Goal: Information Seeking & Learning: Check status

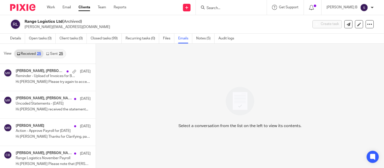
click at [219, 7] on input "Search" at bounding box center [229, 8] width 46 height 5
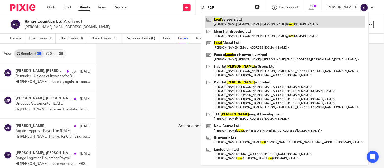
type input "lEAF"
click at [259, 24] on link at bounding box center [285, 22] width 160 height 12
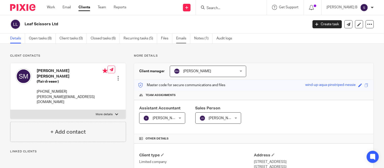
click at [183, 39] on link "Emails" at bounding box center [183, 39] width 14 height 10
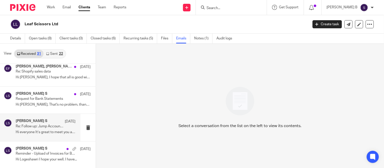
scroll to position [1, 0]
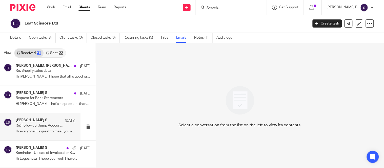
click at [63, 134] on div "Logeshwari S 13 Nov Re: Follow up: Jump Accounting Services - Leaf Scissors Ltd…" at bounding box center [46, 127] width 60 height 17
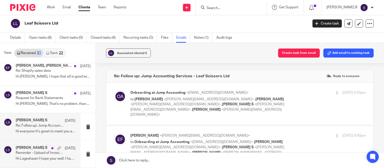
scroll to position [0, 0]
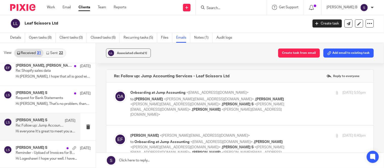
click at [207, 112] on label at bounding box center [240, 104] width 268 height 43
click at [114, 90] on input "checkbox" at bounding box center [114, 90] width 0 height 0
checkbox input "true"
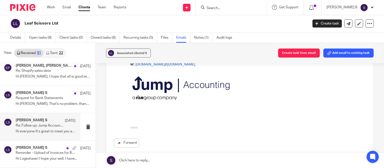
scroll to position [281, 0]
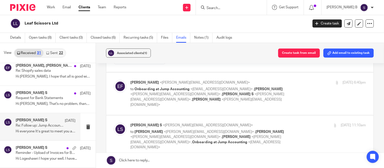
click at [188, 99] on label at bounding box center [240, 94] width 268 height 43
click at [114, 80] on input "checkbox" at bounding box center [114, 80] width 0 height 0
checkbox input "true"
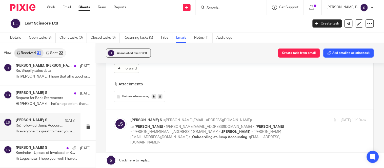
scroll to position [478, 0]
click at [158, 132] on label at bounding box center [240, 131] width 268 height 43
click at [114, 118] on input "checkbox" at bounding box center [114, 117] width 0 height 0
checkbox input "true"
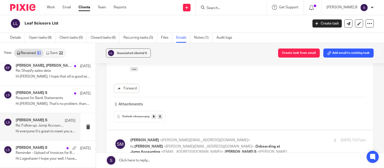
scroll to position [703, 0]
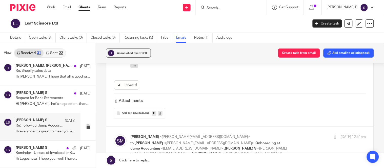
click at [114, 135] on input "checkbox" at bounding box center [114, 135] width 0 height 0
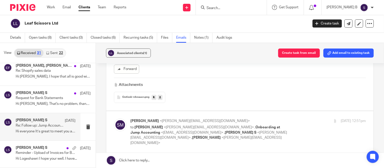
scroll to position [750, 0]
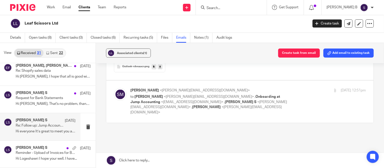
click at [216, 100] on label at bounding box center [240, 102] width 268 height 43
click at [114, 88] on input "checkbox" at bounding box center [114, 88] width 0 height 0
checkbox input "true"
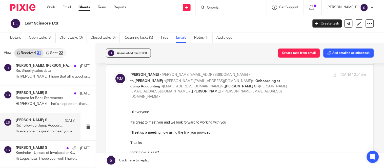
scroll to position [778, 0]
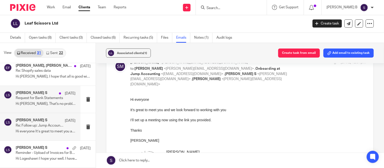
click at [37, 100] on p "Request for Bank Statements" at bounding box center [40, 98] width 48 height 4
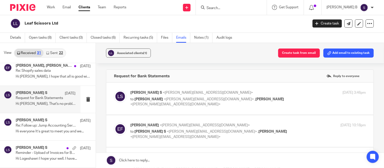
scroll to position [0, 0]
click at [189, 107] on p "to Stephen McManus <steve@leafscissors.com> , Elena Devitt Fidalgo <elena@jumpa…" at bounding box center [208, 102] width 157 height 10
checkbox input "true"
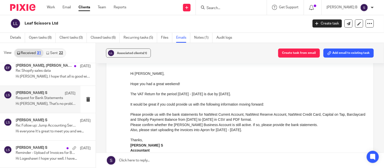
scroll to position [56, 0]
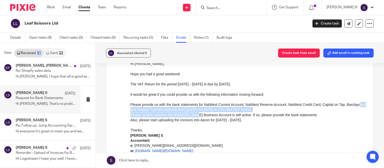
drag, startPoint x: 142, startPoint y: 111, endPoint x: 190, endPoint y: 112, distance: 48.4
click at [190, 112] on ol "Please provide us with the bank statements for NatWest Current Account, NatWest…" at bounding box center [248, 112] width 236 height 21
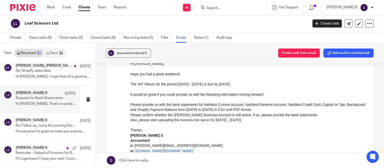
click at [204, 114] on li "Please confirm whether the Starling Business Account is still active. If so, pl…" at bounding box center [248, 114] width 236 height 5
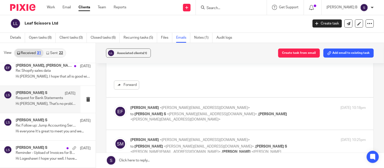
scroll to position [197, 0]
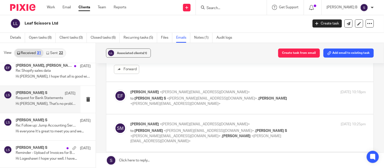
click at [171, 111] on label at bounding box center [240, 98] width 268 height 32
click at [114, 90] on input "checkbox" at bounding box center [114, 90] width 0 height 0
checkbox input "true"
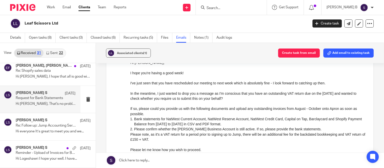
scroll to position [281, 0]
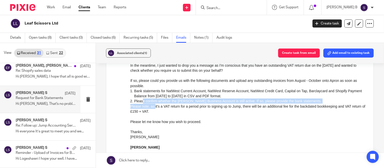
drag, startPoint x: 144, startPoint y: 100, endPoint x: 154, endPoint y: 106, distance: 12.3
click at [154, 106] on div "Hi Steve, I hope you're having a good week! I've just seen that you have resche…" at bounding box center [248, 128] width 236 height 193
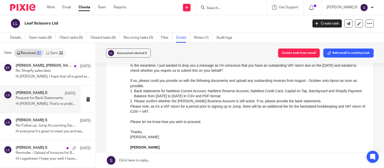
click at [166, 106] on div "Please note, as it's a VAT return for a period prior to signing up to Jump, the…" at bounding box center [248, 109] width 236 height 10
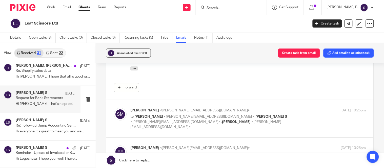
scroll to position [450, 0]
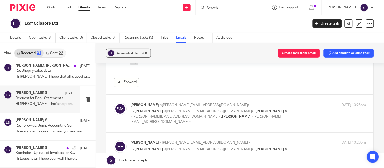
click at [208, 99] on label at bounding box center [240, 113] width 268 height 37
click at [114, 103] on input "checkbox" at bounding box center [114, 103] width 0 height 0
checkbox input "true"
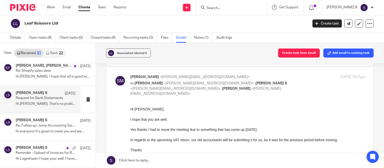
scroll to position [507, 0]
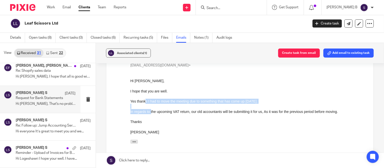
drag, startPoint x: 145, startPoint y: 103, endPoint x: 160, endPoint y: 112, distance: 17.7
click at [152, 111] on div "Hi Elena, I hope that you are well. Yes thanks I had to move the meeting due to…" at bounding box center [248, 114] width 236 height 73
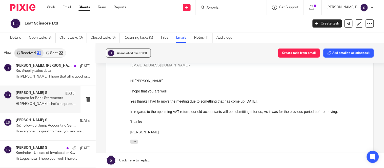
click at [161, 113] on div "In regards to the upcoming VAT return, our old accountants will be submitting i…" at bounding box center [248, 111] width 236 height 5
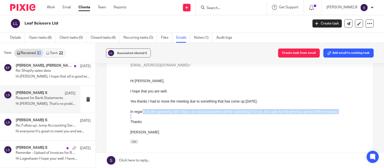
drag, startPoint x: 147, startPoint y: 111, endPoint x: 203, endPoint y: 119, distance: 56.8
click at [203, 119] on div "Hi Elena, I hope that you are well. Yes thanks I had to move the meeting due to…" at bounding box center [248, 114] width 236 height 73
click at [207, 117] on div at bounding box center [248, 116] width 236 height 5
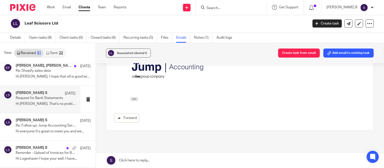
scroll to position [767, 0]
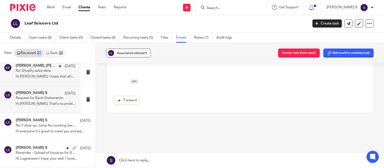
click at [41, 80] on div "Stephen McManus, Elena Devitt Fidalgo 6 Dec Re: Shopify sales data Hi Elena, I …" at bounding box center [46, 72] width 60 height 17
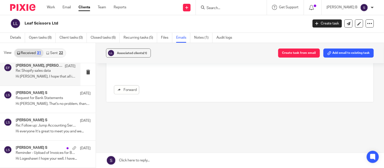
click at [41, 80] on div "Stephen McManus, Elena Devitt Fidalgo 6 Dec Re: Shopify sales data Hi Elena, I …" at bounding box center [46, 72] width 60 height 17
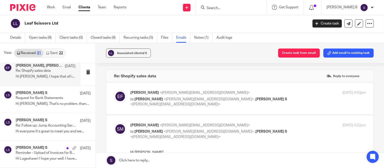
scroll to position [0, 0]
click at [196, 109] on label at bounding box center [240, 99] width 268 height 32
click at [114, 90] on input "checkbox" at bounding box center [114, 90] width 0 height 0
checkbox input "true"
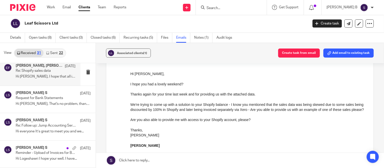
scroll to position [56, 0]
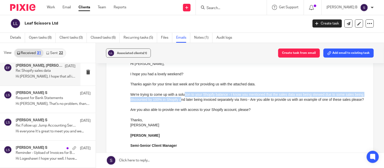
drag, startPoint x: 185, startPoint y: 96, endPoint x: 190, endPoint y: 101, distance: 7.2
click at [190, 101] on div "We're trying to come up with a solution to your Shopify balance - I know you me…" at bounding box center [248, 97] width 236 height 10
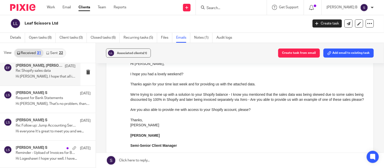
click at [195, 102] on div "We're trying to come up with a solution to your Shopify balance - I know you me…" at bounding box center [248, 97] width 236 height 10
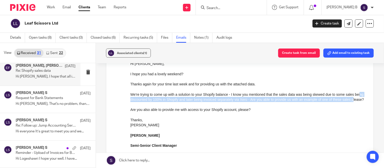
drag, startPoint x: 136, startPoint y: 99, endPoint x: 141, endPoint y: 104, distance: 6.8
click at [141, 102] on div "We're trying to come up with a solution to your Shopify balance - I know you me…" at bounding box center [248, 97] width 236 height 10
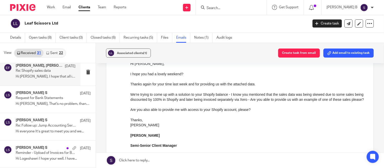
click at [168, 102] on div "We're trying to come up with a solution to your Shopify balance - I know you me…" at bounding box center [248, 97] width 236 height 10
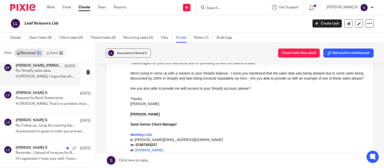
scroll to position [72, 0]
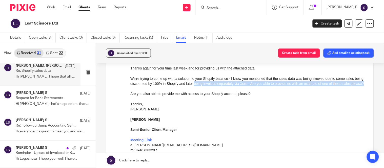
drag, startPoint x: 205, startPoint y: 86, endPoint x: 207, endPoint y: 89, distance: 3.8
click at [207, 86] on div "We're trying to come up with a solution to your Shopify balance - I know you me…" at bounding box center [248, 81] width 236 height 10
click at [227, 86] on div "We're trying to come up with a solution to your Shopify balance - I know you me…" at bounding box center [248, 81] width 236 height 10
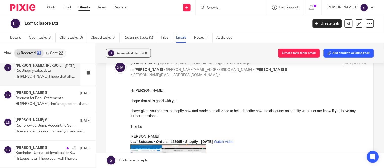
scroll to position [269, 0]
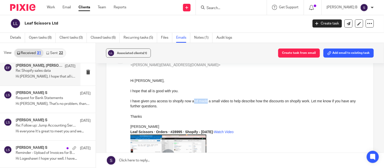
drag, startPoint x: 193, startPoint y: 101, endPoint x: 206, endPoint y: 102, distance: 14.0
click at [206, 102] on div "I have given you access to shopify now and made a small video to help describe …" at bounding box center [248, 104] width 236 height 10
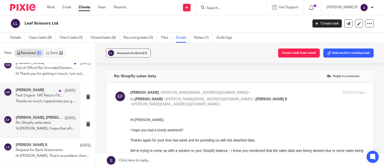
scroll to position [686, 0]
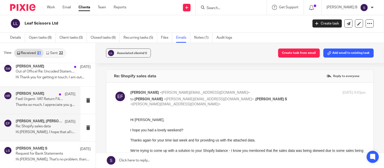
click at [34, 102] on div "Hema Ravichandran 6 Dec Fwd: Urgent- VAT Return Filing Thanks so much, I apprec…" at bounding box center [46, 100] width 60 height 17
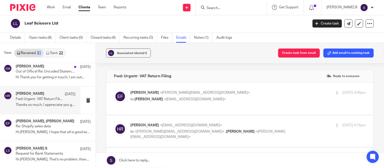
scroll to position [28, 0]
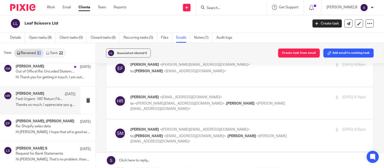
click at [172, 79] on label at bounding box center [240, 71] width 268 height 32
click at [114, 62] on input "checkbox" at bounding box center [114, 62] width 0 height 0
checkbox input "true"
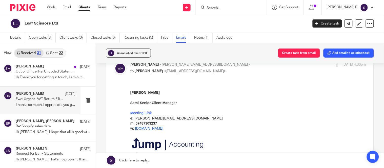
scroll to position [0, 0]
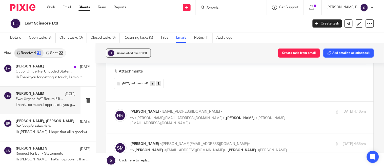
click at [171, 125] on div "Hema Ravichandran <hema@jumpaccounting.co.uk> to <steve@leafscissors.com> , Ele…" at bounding box center [240, 117] width 252 height 17
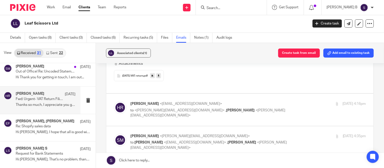
scroll to position [169, 0]
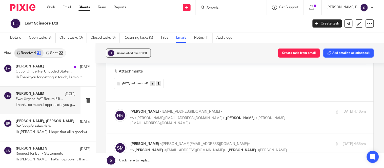
click at [176, 123] on div "Hema Ravichandran <hema@jumpaccounting.co.uk> to <steve@leafscissors.com> , Ele…" at bounding box center [240, 117] width 252 height 17
click at [163, 129] on label at bounding box center [240, 118] width 268 height 32
click at [114, 109] on input "checkbox" at bounding box center [114, 109] width 0 height 0
checkbox input "true"
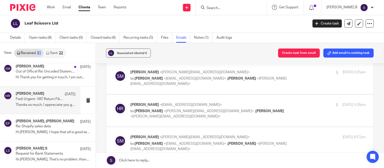
scroll to position [422, 0]
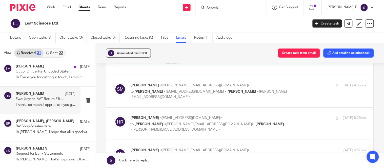
click at [198, 104] on label at bounding box center [240, 91] width 268 height 32
click at [114, 83] on input "checkbox" at bounding box center [114, 83] width 0 height 0
checkbox input "true"
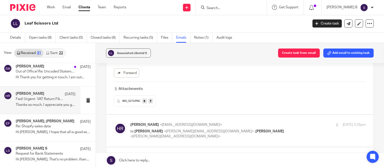
scroll to position [619, 0]
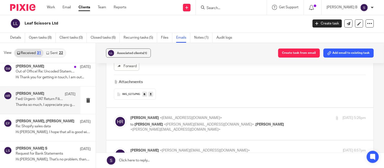
click at [174, 110] on label at bounding box center [240, 124] width 268 height 32
click at [114, 116] on input "checkbox" at bounding box center [114, 116] width 0 height 0
checkbox input "true"
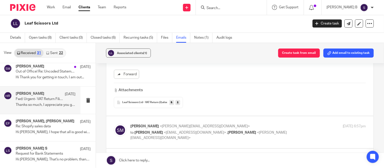
scroll to position [844, 0]
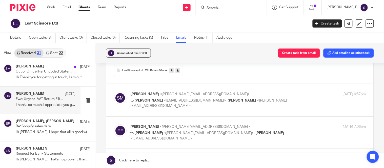
click at [200, 110] on label at bounding box center [240, 100] width 268 height 32
click at [114, 92] on input "checkbox" at bounding box center [114, 92] width 0 height 0
checkbox input "true"
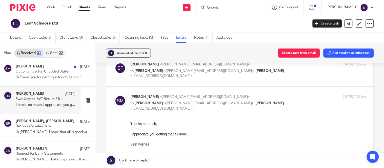
scroll to position [1013, 0]
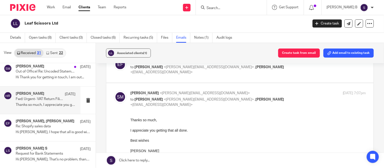
click at [212, 76] on label at bounding box center [240, 67] width 268 height 32
click at [114, 58] on input "checkbox" at bounding box center [114, 58] width 0 height 0
checkbox input "true"
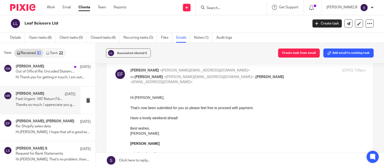
scroll to position [985, 0]
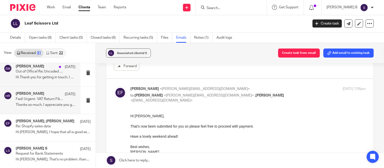
click at [36, 67] on h4 "[PERSON_NAME]" at bounding box center [30, 67] width 29 height 4
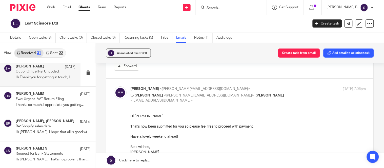
click at [41, 78] on p "Hi Thank you for getting in touch, I am out..." at bounding box center [46, 77] width 60 height 4
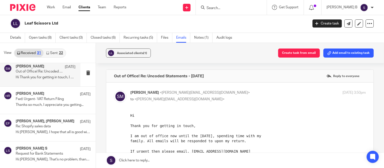
scroll to position [0, 0]
click at [44, 83] on div "Stephen McManus 19 Dec Out of Office! Re: Uncoded Statements - November 2024 Hi…" at bounding box center [40, 73] width 81 height 27
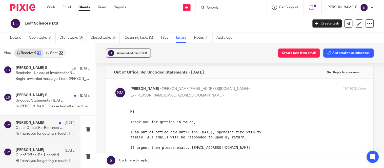
scroll to position [601, 0]
click at [43, 140] on div "Stephen McManus 1 Jan Out of Office! Re: Reminder - Upload of Invoices for Book…" at bounding box center [40, 130] width 81 height 27
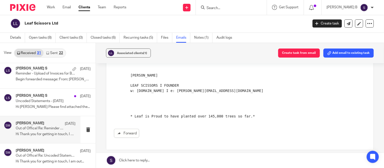
scroll to position [201, 0]
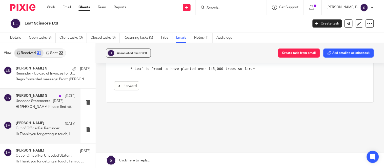
click at [21, 103] on p "Uncoded Statements - [DATE]" at bounding box center [40, 101] width 48 height 4
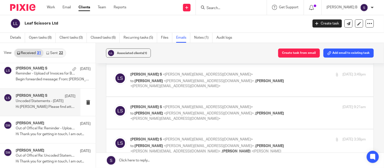
scroll to position [28, 0]
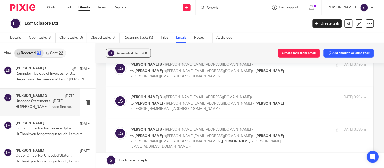
click at [206, 82] on label at bounding box center [240, 71] width 268 height 32
click at [114, 62] on input "checkbox" at bounding box center [114, 62] width 0 height 0
checkbox input "true"
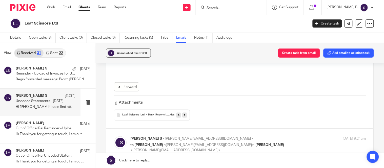
scroll to position [225, 0]
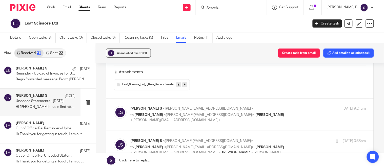
click at [177, 116] on span "<[PERSON_NAME][EMAIL_ADDRESS][DOMAIN_NAME]>" at bounding box center [209, 115] width 90 height 4
checkbox input "true"
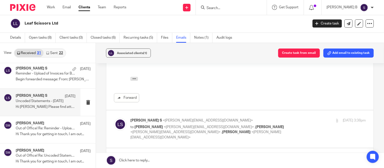
scroll to position [450, 0]
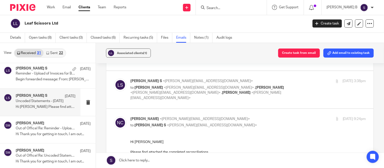
click at [197, 101] on label at bounding box center [240, 89] width 268 height 37
click at [114, 79] on input "checkbox" at bounding box center [114, 79] width 0 height 0
checkbox input "true"
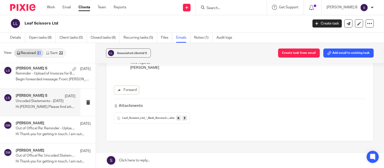
scroll to position [650, 0]
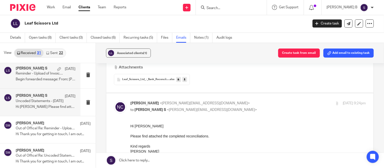
click at [26, 84] on div "Logeshwari S 15 Jan Reminder - Upload of Invoices for Bookkeeping Begin forward…" at bounding box center [40, 75] width 81 height 27
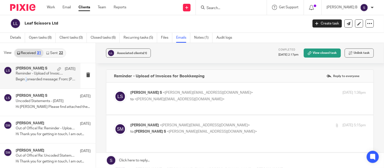
scroll to position [0, 0]
drag, startPoint x: 165, startPoint y: 110, endPoint x: 168, endPoint y: 109, distance: 2.6
click at [166, 110] on label at bounding box center [240, 99] width 268 height 32
click at [114, 90] on input "checkbox" at bounding box center [114, 90] width 0 height 0
checkbox input "true"
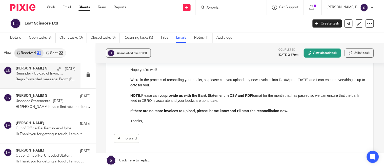
scroll to position [169, 0]
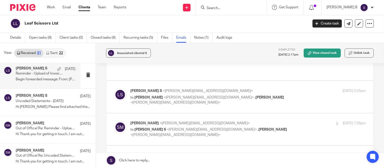
click at [173, 101] on span "<[PERSON_NAME][EMAIL_ADDRESS][DOMAIN_NAME]>" at bounding box center [175, 103] width 90 height 4
checkbox input "true"
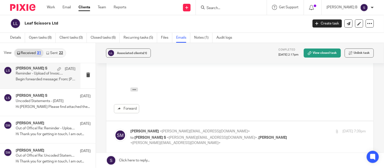
scroll to position [338, 0]
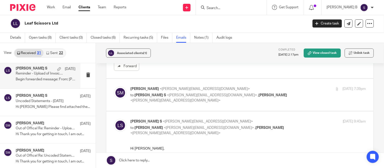
click at [194, 98] on p "to Logeshwari S <logeshwari@jumpaccounting.co.uk> , Elena Devitt Fidalgo <elena…" at bounding box center [208, 98] width 157 height 10
checkbox input "true"
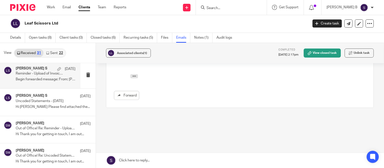
scroll to position [605, 0]
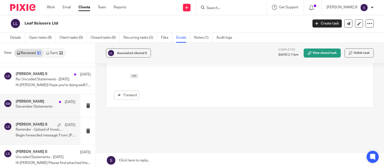
click at [32, 115] on div "Stephen McManus 15 Jan December Statements" at bounding box center [40, 106] width 81 height 23
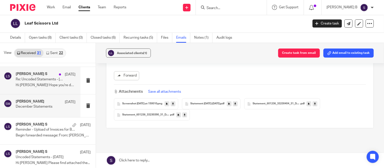
click at [31, 91] on div "Logeshwari S 29 Jan Re: Uncoded Statements - Dec 2024 Hi Natalie! Hope you're d…" at bounding box center [40, 80] width 81 height 27
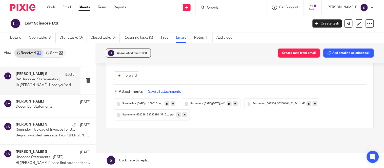
click at [31, 91] on div "Logeshwari S 29 Jan Re: Uncoded Statements - Dec 2024 Hi Natalie! Hope you're d…" at bounding box center [40, 80] width 81 height 27
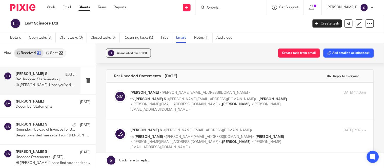
click at [59, 90] on div "Logeshwari S 29 Jan Re: Uncoded Statements - Dec 2024 Hi Natalie! Hope you're d…" at bounding box center [40, 80] width 81 height 27
click at [159, 109] on label at bounding box center [240, 101] width 268 height 37
click at [114, 90] on input "checkbox" at bounding box center [114, 90] width 0 height 0
checkbox input "true"
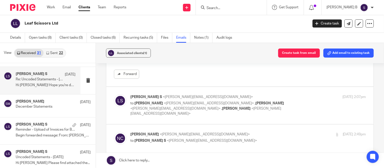
click at [165, 109] on label at bounding box center [240, 105] width 268 height 37
click at [114, 95] on input "checkbox" at bounding box center [114, 94] width 0 height 0
checkbox input "true"
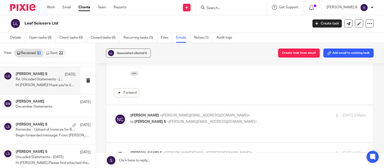
click at [170, 118] on div "Natalie Curran <natalie@leafscissors.com> to Logeshwari S <logeshwari@jumpaccou…" at bounding box center [240, 124] width 252 height 22
click at [157, 120] on label at bounding box center [240, 124] width 268 height 37
click at [114, 113] on input "checkbox" at bounding box center [114, 113] width 0 height 0
checkbox input "true"
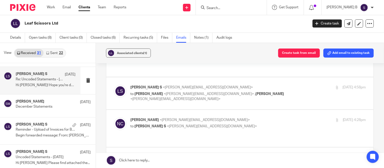
click at [210, 92] on label at bounding box center [240, 94] width 268 height 32
click at [114, 85] on input "checkbox" at bounding box center [114, 85] width 0 height 0
checkbox input "true"
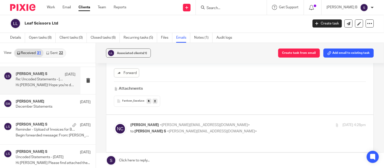
click at [214, 123] on div "Natalie Curran <natalie@leafscissors.com> to Logeshwari S <logeshwari@jumpaccou…" at bounding box center [240, 134] width 252 height 22
click at [191, 125] on label at bounding box center [240, 133] width 268 height 37
click at [114, 123] on input "checkbox" at bounding box center [114, 123] width 0 height 0
checkbox input "true"
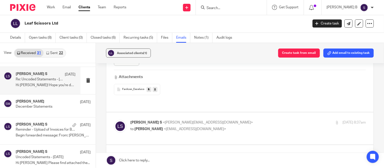
click at [180, 119] on label at bounding box center [240, 129] width 268 height 32
click at [114, 120] on input "checkbox" at bounding box center [114, 120] width 0 height 0
checkbox input "true"
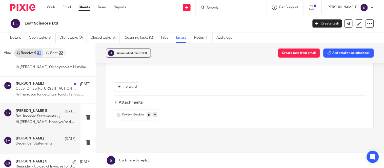
scroll to position [461, 0]
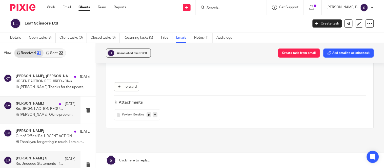
click at [49, 119] on div "Stephen McManus 6 Mar Re: URGENT ACTION REQUIRED - Clarification Needed for VAT…" at bounding box center [46, 110] width 60 height 17
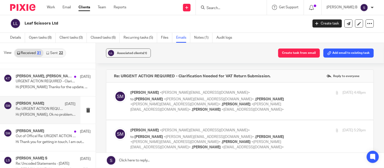
scroll to position [0, 0]
click at [159, 114] on label at bounding box center [240, 101] width 268 height 37
click at [114, 90] on input "checkbox" at bounding box center [114, 90] width 0 height 0
checkbox input "true"
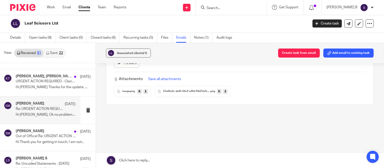
scroll to position [399, 0]
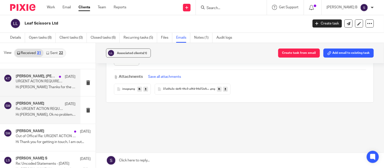
click at [50, 89] on p "Hi [PERSON_NAME] Thanks for the update, ..." at bounding box center [46, 87] width 60 height 4
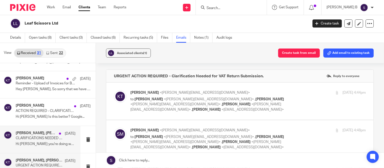
scroll to position [0, 0]
click at [194, 114] on label at bounding box center [240, 101] width 268 height 37
click at [114, 90] on input "checkbox" at bounding box center [114, 90] width 0 height 0
checkbox input "true"
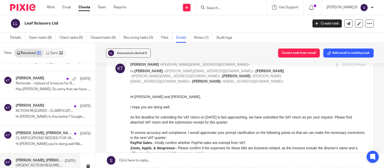
scroll to position [56, 0]
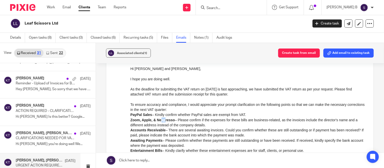
drag, startPoint x: 162, startPoint y: 118, endPoint x: 166, endPoint y: 123, distance: 6.1
click at [166, 123] on li "Zoom, Apple, & Nespresso – Please confirm if the expenses for these bills are b…" at bounding box center [248, 123] width 236 height 10
click at [207, 122] on li "Zoom, Apple, & Nespresso – Please confirm if the expenses for these bills are b…" at bounding box center [248, 123] width 236 height 10
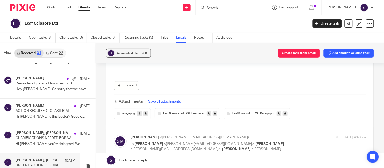
scroll to position [366, 0]
click at [246, 133] on label at bounding box center [240, 146] width 268 height 37
click at [114, 136] on input "checkbox" at bounding box center [114, 136] width 0 height 0
checkbox input "true"
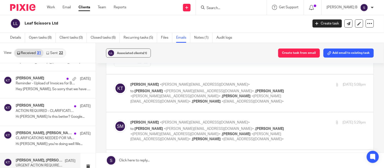
scroll to position [647, 0]
click at [193, 112] on label at bounding box center [240, 92] width 268 height 37
click at [114, 82] on input "checkbox" at bounding box center [114, 82] width 0 height 0
checkbox input "true"
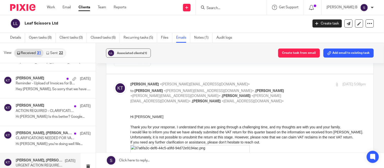
scroll to position [0, 0]
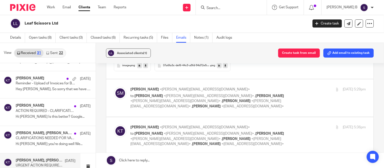
scroll to position [985, 0]
click at [210, 110] on label at bounding box center [240, 97] width 268 height 37
click at [114, 87] on input "checkbox" at bounding box center [114, 86] width 0 height 0
checkbox input "true"
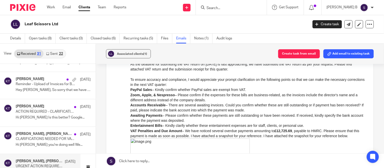
scroll to position [84, 0]
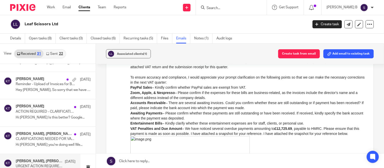
drag, startPoint x: 138, startPoint y: 90, endPoint x: 247, endPoint y: 88, distance: 108.7
click at [247, 88] on li "PayPal Sales – Kindly confirm whether PayPal sales are exempt from VAT." at bounding box center [248, 87] width 236 height 5
drag, startPoint x: 259, startPoint y: 168, endPoint x: 158, endPoint y: 129, distance: 107.7
drag, startPoint x: 156, startPoint y: 125, endPoint x: 288, endPoint y: 117, distance: 132.7
click at [310, 121] on li "Entertainment Bills – Kindly clarify whether these entertainment expenses are f…" at bounding box center [248, 123] width 236 height 5
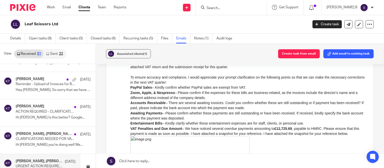
drag, startPoint x: 225, startPoint y: 117, endPoint x: 213, endPoint y: 113, distance: 12.8
click at [217, 114] on li "Awaiting Payments – Please confirm whether these payments are still outstanding…" at bounding box center [248, 116] width 236 height 10
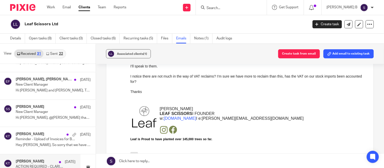
scroll to position [320, 0]
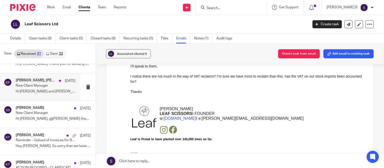
click at [47, 93] on p "Hi [PERSON_NAME] and [PERSON_NAME], Thank you for your..." at bounding box center [46, 92] width 60 height 4
click at [47, 98] on div "Shreya Sethuraman, Beata Mazurek, Stephen McManus, Elena Devitt Fidalgo 9 May N…" at bounding box center [40, 86] width 81 height 27
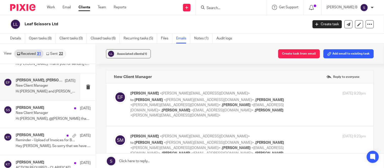
scroll to position [0, 0]
click at [203, 120] on label at bounding box center [240, 105] width 268 height 43
click at [114, 91] on input "checkbox" at bounding box center [114, 91] width 0 height 0
checkbox input "true"
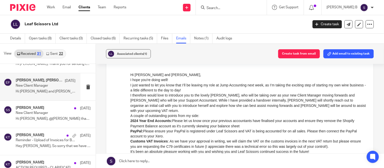
scroll to position [84, 0]
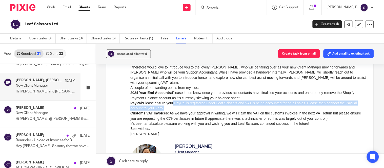
drag, startPoint x: 171, startPoint y: 100, endPoint x: 173, endPoint y: 103, distance: 3.0
click at [173, 103] on p "PayPal: Please ensure your PayPal is registered under Leaf Scissors and VAT is …" at bounding box center [248, 106] width 236 height 10
click at [206, 105] on p "PayPal: Please ensure your PayPal is registered under Leaf Scissors and VAT is …" at bounding box center [248, 106] width 236 height 10
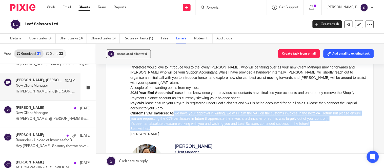
drag, startPoint x: 172, startPoint y: 107, endPoint x: 184, endPoint y: 124, distance: 20.4
click at [184, 124] on div "Hi Stephen and Natalie, I hope you're doing well! I just wanted to let you know…" at bounding box center [248, 90] width 236 height 92
click at [244, 114] on p "Customs VAT Invoices : As we have your approval in writing, we will claim the V…" at bounding box center [248, 116] width 236 height 10
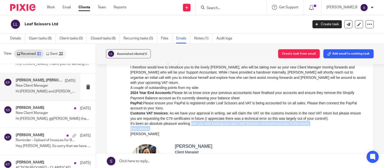
drag, startPoint x: 191, startPoint y: 120, endPoint x: 190, endPoint y: 122, distance: 2.5
click at [190, 122] on div "Hi Stephen and Natalie, I hope you're doing well! I just wanted to let you know…" at bounding box center [248, 90] width 236 height 92
click at [207, 126] on p "Best wishes," at bounding box center [248, 128] width 236 height 5
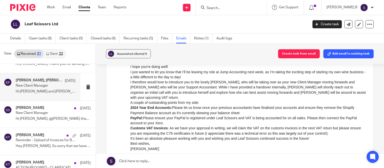
scroll to position [56, 0]
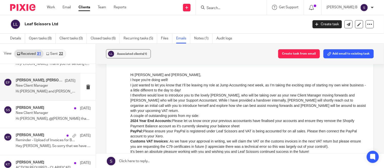
click at [213, 122] on p "2024 Year End Accounts: Please let us know once your previous accountants have …" at bounding box center [248, 123] width 236 height 10
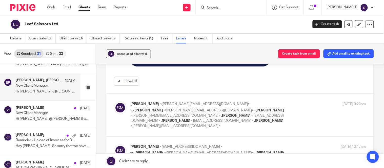
scroll to position [253, 0]
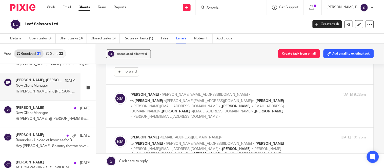
click at [209, 117] on p "to Elena Devitt Fidalgo <elena@jumpaccounting.co.uk> , Natalie Curran <natalie@…" at bounding box center [208, 109] width 157 height 21
checkbox input "true"
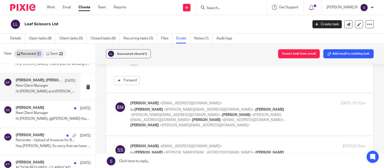
scroll to position [450, 0]
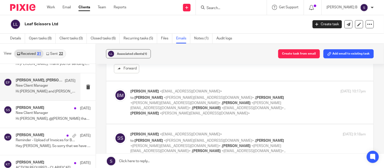
click at [196, 120] on label at bounding box center [240, 103] width 268 height 43
click at [114, 89] on input "checkbox" at bounding box center [114, 89] width 0 height 0
checkbox input "true"
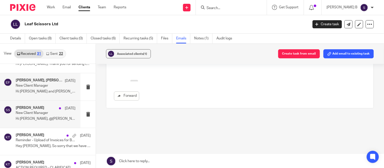
scroll to position [292, 0]
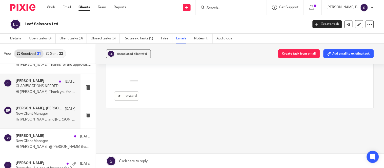
click at [50, 96] on div "Kavya Thangaraj 22 May CLARIFICATIONS NEEDED FOR VAT RETURN QUARTER ENDING 30 A…" at bounding box center [46, 87] width 60 height 17
click at [42, 96] on div "Kavya Thangaraj 22 May CLARIFICATIONS NEEDED FOR VAT RETURN QUARTER ENDING 30 A…" at bounding box center [46, 87] width 60 height 17
click at [43, 85] on p "CLARIFICATIONS NEEDED FOR VAT RETURN QUARTER ENDING [DATE]" at bounding box center [40, 86] width 48 height 4
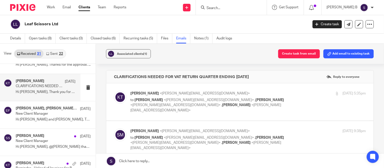
scroll to position [0, 0]
click at [288, 95] on div "[DATE] 5:35pm" at bounding box center [327, 93] width 79 height 5
checkbox input "true"
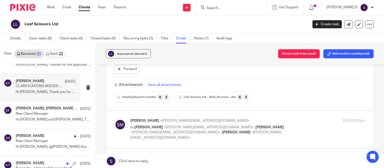
scroll to position [310, 0]
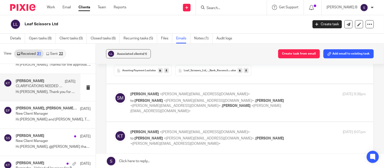
click at [169, 104] on span "<[PERSON_NAME][EMAIL_ADDRESS][DOMAIN_NAME]>" at bounding box center [175, 106] width 90 height 4
checkbox input "true"
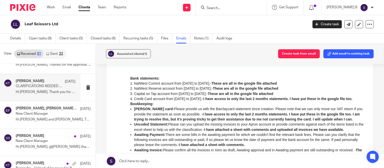
scroll to position [422, 0]
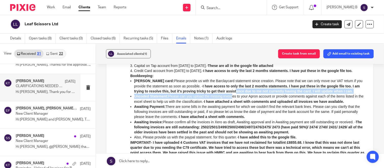
drag, startPoint x: 224, startPoint y: 94, endPoint x: 231, endPoint y: 101, distance: 9.1
click at [231, 101] on ul "Barclay card: Please provide us with the Barclaycard statement since creation. …" at bounding box center [248, 109] width 236 height 62
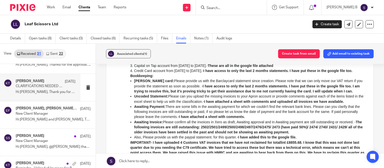
click at [195, 124] on ul "Barclay card: Please provide us with the Barclaycard statement since creation. …" at bounding box center [248, 109] width 236 height 62
click at [147, 140] on li "Also, Please provide us with the paypal statement. for this quarter.- I have ad…" at bounding box center [250, 137] width 232 height 5
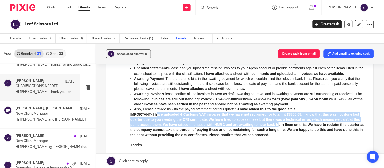
drag, startPoint x: 156, startPoint y: 120, endPoint x: 286, endPoint y: 131, distance: 130.4
click at [284, 132] on b "IMPORTANT- I have uploaded 4 Customs VAT invoices that we have not reclaimed fo…" at bounding box center [247, 125] width 234 height 25
click at [296, 122] on b "IMPORTANT- I have uploaded 4 Customs VAT invoices that we have not reclaimed fo…" at bounding box center [247, 125] width 234 height 25
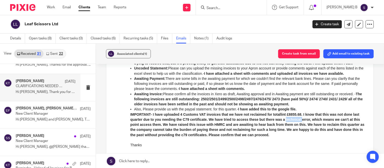
click at [296, 122] on b "IMPORTANT- I have uploaded 4 Customs VAT invoices that we have not reclaimed fo…" at bounding box center [247, 125] width 234 height 25
drag, startPoint x: 292, startPoint y: 136, endPoint x: 298, endPoint y: 132, distance: 7.3
click at [293, 136] on b "IMPORTANT- I have uploaded 4 Customs VAT invoices that we have not reclaimed fo…" at bounding box center [247, 125] width 234 height 25
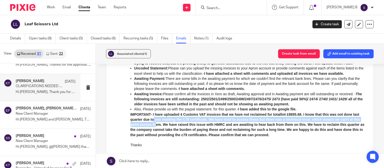
drag, startPoint x: 160, startPoint y: 126, endPoint x: 162, endPoint y: 128, distance: 3.4
click at [162, 128] on b "IMPORTANT- I have uploaded 4 Customs VAT invoices that we have not reclaimed fo…" at bounding box center [247, 125] width 234 height 25
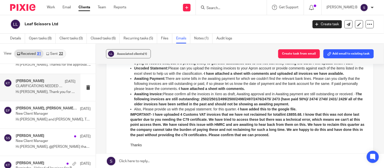
click at [250, 130] on b "IMPORTANT- I have uploaded 4 Customs VAT invoices that we have not reclaimed fo…" at bounding box center [247, 125] width 234 height 25
click at [255, 128] on b "IMPORTANT- I have uploaded 4 Customs VAT invoices that we have not reclaimed fo…" at bounding box center [247, 125] width 234 height 25
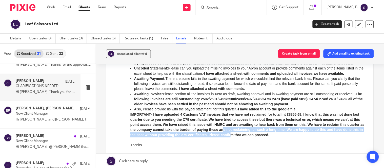
drag, startPoint x: 240, startPoint y: 133, endPoint x: 251, endPoint y: 139, distance: 12.4
click at [251, 137] on b "IMPORTANT- I have uploaded 4 Customs VAT invoices that we have not reclaimed fo…" at bounding box center [247, 125] width 234 height 25
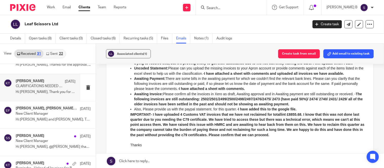
click at [258, 121] on b "IMPORTANT- I have uploaded 4 Customs VAT invoices that we have not reclaimed fo…" at bounding box center [247, 125] width 234 height 25
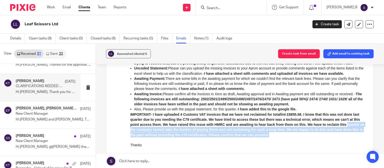
drag, startPoint x: 130, startPoint y: 135, endPoint x: 166, endPoint y: 144, distance: 36.6
click at [163, 144] on div "Hi Kavya and Elena, I hope that all is well and that things ar good with you. P…" at bounding box center [248, 115] width 236 height 263
click at [189, 137] on b "IMPORTANT- I have uploaded 4 Customs VAT invoices that we have not reclaimed fo…" at bounding box center [247, 125] width 234 height 25
click at [225, 137] on div "IMPORTANT- I have uploaded 4 Customs VAT invoices that we have not reclaimed fo…" at bounding box center [248, 125] width 236 height 26
click at [168, 143] on div at bounding box center [248, 140] width 236 height 5
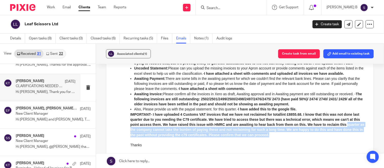
click at [150, 143] on div at bounding box center [248, 140] width 236 height 5
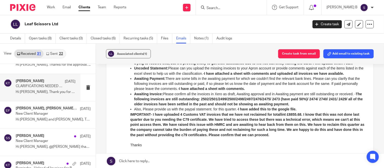
click at [211, 130] on b "IMPORTANT- I have uploaded 4 Customs VAT invoices that we have not reclaimed fo…" at bounding box center [247, 125] width 234 height 25
drag, startPoint x: 139, startPoint y: 142, endPoint x: 158, endPoint y: 142, distance: 19.3
click at [156, 137] on b "IMPORTANT- I have uploaded 4 Customs VAT invoices that we have not reclaimed fo…" at bounding box center [247, 125] width 234 height 25
click at [189, 137] on b "IMPORTANT- I have uploaded 4 Customs VAT invoices that we have not reclaimed fo…" at bounding box center [247, 125] width 234 height 25
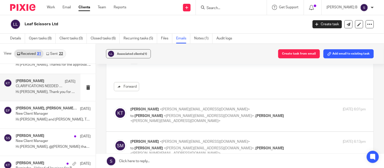
scroll to position [675, 0]
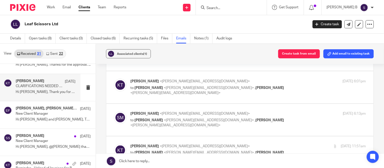
click at [213, 86] on label at bounding box center [240, 87] width 268 height 32
click at [114, 79] on input "checkbox" at bounding box center [114, 79] width 0 height 0
checkbox input "true"
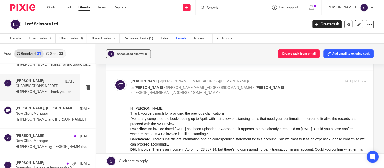
scroll to position [703, 0]
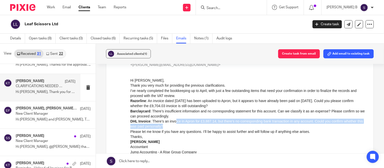
drag, startPoint x: 174, startPoint y: 121, endPoint x: 177, endPoint y: 125, distance: 4.2
click at [177, 125] on p "DHL Invoice : There’s an invoice in Apron for £3,887.14, but there’s no corresp…" at bounding box center [248, 124] width 236 height 10
drag, startPoint x: 169, startPoint y: 122, endPoint x: 170, endPoint y: 125, distance: 3.1
click at [170, 125] on p "DHL Invoice : There’s an invoice in Apron for £3,887.14, but there’s no corresp…" at bounding box center [248, 124] width 236 height 10
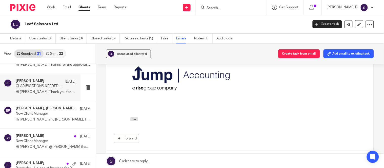
scroll to position [872, 0]
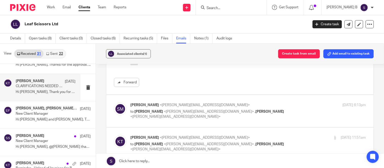
click at [181, 112] on label at bounding box center [240, 111] width 268 height 32
click at [114, 103] on input "checkbox" at bounding box center [114, 103] width 0 height 0
checkbox input "true"
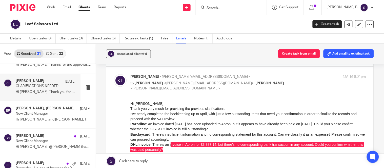
scroll to position [675, 0]
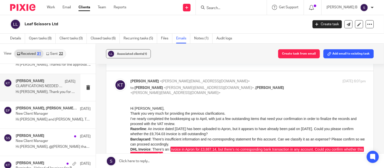
drag, startPoint x: 260, startPoint y: 206, endPoint x: 132, endPoint y: 113, distance: 157.6
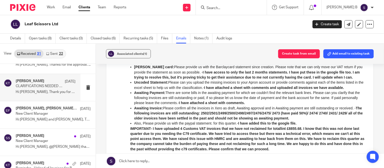
scroll to position [422, 0]
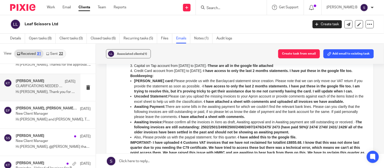
click at [143, 140] on li "Also, Please provide us with the paypal statement. for this quarter.- I have ad…" at bounding box center [250, 137] width 232 height 5
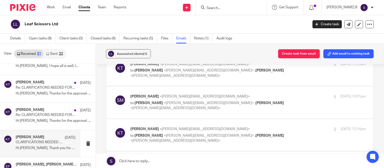
scroll to position [1858, 0]
click at [208, 100] on p "to Kavya Thangaraj <kavya@jumpaccounting.co.uk> , Natalie Curran <natalie@leafs…" at bounding box center [208, 105] width 157 height 10
checkbox input "true"
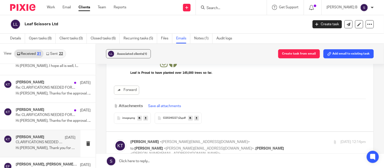
scroll to position [2027, 0]
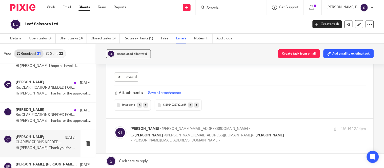
click at [192, 133] on p "to Stephen McManus <steve@leafscissors.com> , Natalie Curran <natalie@leafsciss…" at bounding box center [208, 138] width 157 height 10
checkbox input "true"
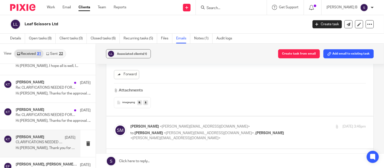
scroll to position [2251, 0]
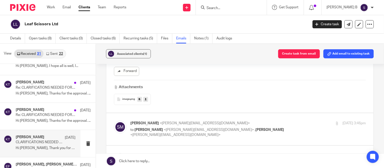
click at [190, 128] on p "to Kavya Thangaraj <kavya@jumpaccounting.co.uk> , Natalie Curran <natalie@leafs…" at bounding box center [208, 133] width 157 height 10
checkbox input "true"
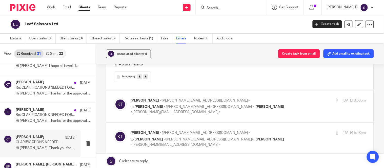
scroll to position [2477, 0]
click at [207, 112] on label at bounding box center [240, 106] width 268 height 32
click at [114, 98] on input "checkbox" at bounding box center [114, 98] width 0 height 0
checkbox input "true"
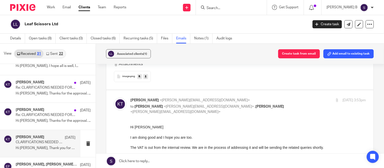
scroll to position [0, 0]
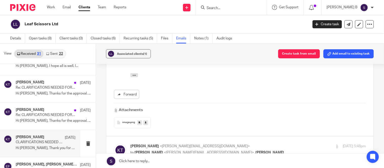
scroll to position [2702, 0]
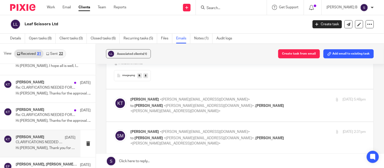
click at [214, 108] on label at bounding box center [240, 106] width 268 height 32
click at [114, 97] on input "checkbox" at bounding box center [114, 97] width 0 height 0
checkbox input "true"
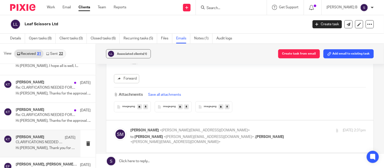
scroll to position [3180, 0]
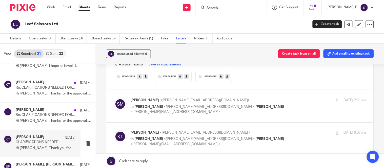
click at [239, 107] on label at bounding box center [240, 106] width 268 height 32
click at [114, 98] on input "checkbox" at bounding box center [114, 98] width 0 height 0
checkbox input "true"
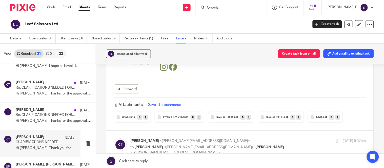
scroll to position [3490, 0]
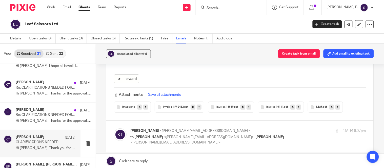
click at [235, 129] on div "Kavya Thangaraj <kavya@jumpaccounting.co.uk> to Stephen McManus <steve@leafscis…" at bounding box center [208, 137] width 157 height 17
checkbox input "true"
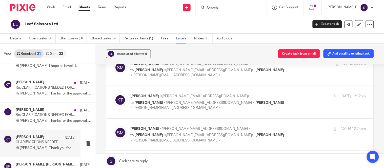
scroll to position [3771, 0]
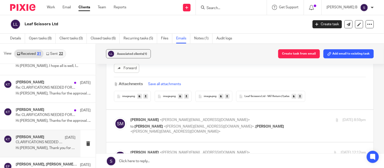
click at [196, 124] on p "to Kavya Thangaraj <kavya@jumpaccounting.co.uk> , Natalie Curran <natalie@leafs…" at bounding box center [208, 129] width 157 height 10
checkbox input "true"
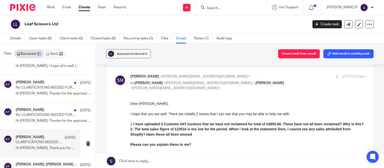
scroll to position [3828, 0]
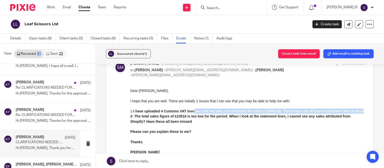
drag, startPoint x: 195, startPoint y: 111, endPoint x: 197, endPoint y: 115, distance: 4.2
click at [197, 114] on div "1- I have uploaded 4 Customs VAT invoices that we have not reclaimed for total …" at bounding box center [248, 111] width 236 height 5
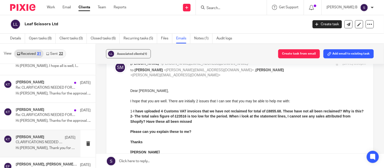
click at [208, 123] on b "2- The total sales figure of £23516 is too low for the period. When i look at t…" at bounding box center [240, 118] width 220 height 9
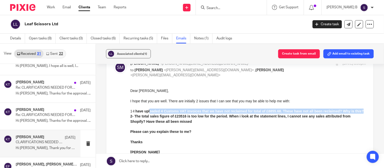
drag, startPoint x: 150, startPoint y: 110, endPoint x: 150, endPoint y: 115, distance: 4.8
click at [150, 114] on div "1- I have uploaded 4 Customs VAT invoices that we have not reclaimed for total …" at bounding box center [248, 111] width 236 height 5
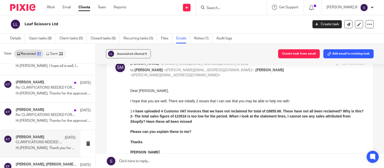
click at [169, 120] on b "2- The total sales figure of £23516 is too low for the period. When i look at t…" at bounding box center [240, 118] width 220 height 9
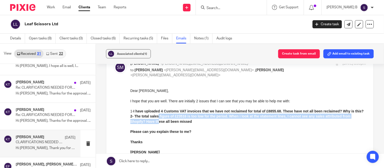
drag, startPoint x: 158, startPoint y: 123, endPoint x: 158, endPoint y: 125, distance: 2.5
click at [158, 123] on b "2- The total sales figure of £23516 is too low for the period. When i look at t…" at bounding box center [240, 118] width 220 height 9
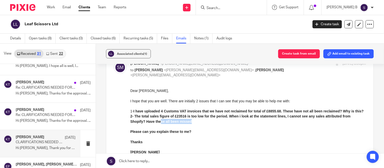
drag, startPoint x: 161, startPoint y: 126, endPoint x: 203, endPoint y: 126, distance: 42.3
click at [203, 124] on div "2- The total sales figure of £23516 is too low for the period. When i look at t…" at bounding box center [248, 119] width 236 height 10
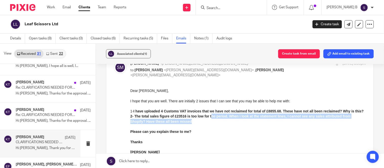
drag, startPoint x: 212, startPoint y: 120, endPoint x: 212, endPoint y: 125, distance: 5.1
click at [212, 124] on div "2- The total sales figure of £23516 is too low for the period. When i look at t…" at bounding box center [248, 119] width 236 height 10
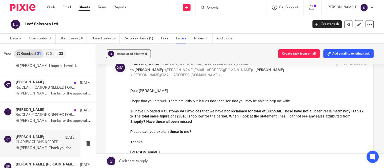
click at [205, 129] on div at bounding box center [248, 126] width 236 height 5
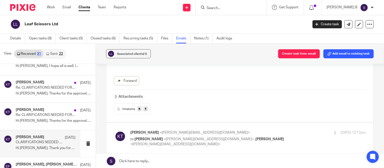
scroll to position [3997, 0]
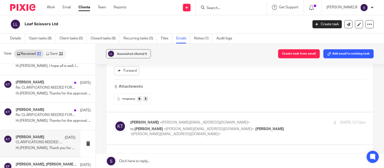
click at [197, 128] on span "<[PERSON_NAME][EMAIL_ADDRESS][DOMAIN_NAME]>" at bounding box center [209, 130] width 90 height 4
checkbox input "true"
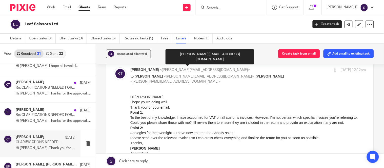
scroll to position [4053, 0]
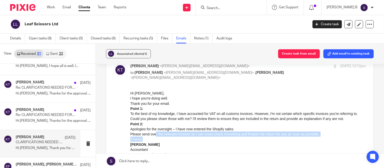
drag, startPoint x: 155, startPoint y: 132, endPoint x: 157, endPoint y: 137, distance: 5.7
click at [157, 137] on div "Hi Stephen, I hope you're doing well. Thank you for your email. Point 1: To the…" at bounding box center [248, 159] width 236 height 137
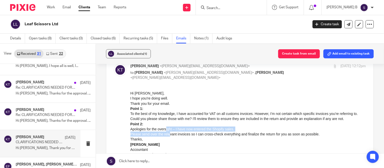
drag, startPoint x: 164, startPoint y: 129, endPoint x: 168, endPoint y: 136, distance: 8.0
click at [168, 136] on div "I hope you're doing well. Thank you for your email. Point 1: To the best of my …" at bounding box center [248, 116] width 236 height 41
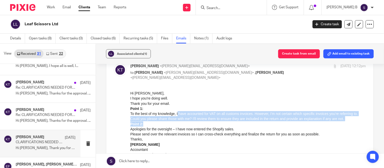
click at [192, 124] on div "I hope you're doing well. Thank you for your email. Point 1: To the best of my …" at bounding box center [248, 116] width 236 height 41
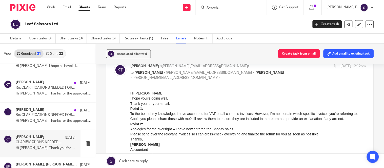
click at [183, 108] on p "Point 1: To the best of my knowledge, I have accounted for VAT on all customs i…" at bounding box center [248, 113] width 236 height 15
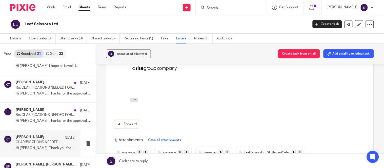
scroll to position [3743, 0]
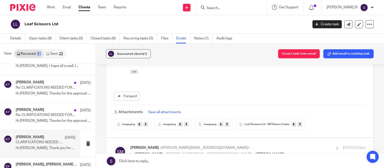
click at [145, 123] on icon at bounding box center [146, 125] width 2 height 4
click at [186, 123] on icon at bounding box center [187, 125] width 2 height 4
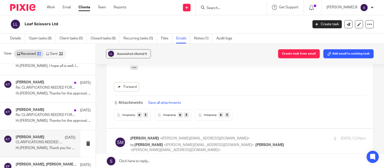
scroll to position [4250, 0]
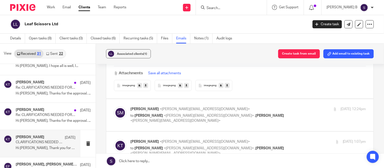
click at [211, 115] on label at bounding box center [240, 115] width 268 height 32
click at [114, 107] on input "checkbox" at bounding box center [114, 107] width 0 height 0
checkbox input "true"
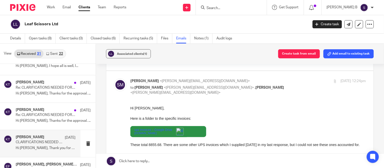
scroll to position [4306, 0]
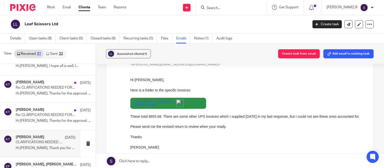
drag, startPoint x: 185, startPoint y: 116, endPoint x: 188, endPoint y: 123, distance: 7.2
click at [188, 119] on div "ups invoices – Google Drive drive.google.com These total 8855.68. There are som…" at bounding box center [248, 108] width 236 height 21
click at [218, 124] on div at bounding box center [248, 121] width 236 height 5
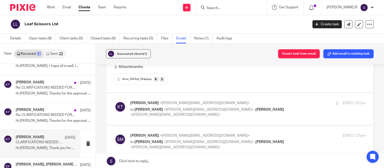
scroll to position [4447, 0]
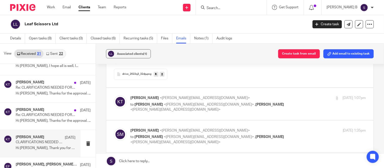
click at [217, 110] on label at bounding box center [240, 104] width 268 height 32
click at [114, 96] on input "checkbox" at bounding box center [114, 96] width 0 height 0
checkbox input "true"
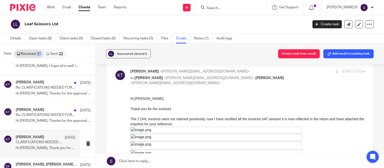
scroll to position [4503, 0]
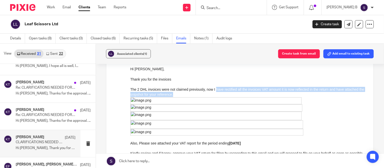
drag, startPoint x: 213, startPoint y: 94, endPoint x: 215, endPoint y: 92, distance: 3.1
click at [215, 92] on div "The 2 DHL invoices were not claimed previously, now I have rectified all the in…" at bounding box center [248, 92] width 236 height 10
click at [222, 86] on div "Hi Stephen, Thank you for the invoices The 2 DHL invoices were not claimed prev…" at bounding box center [248, 164] width 236 height 196
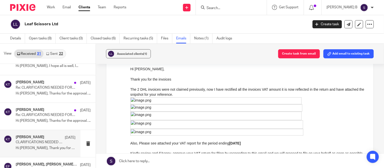
click at [196, 86] on div at bounding box center [248, 84] width 236 height 5
drag, startPoint x: 161, startPoint y: 144, endPoint x: 187, endPoint y: 146, distance: 25.5
click at [183, 146] on div "Also, Please see attached your VAT report for the period ending 30.04.2025 Kind…" at bounding box center [248, 156] width 236 height 31
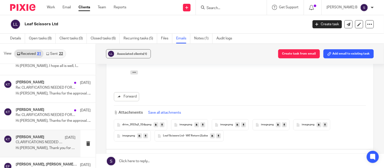
scroll to position [4728, 0]
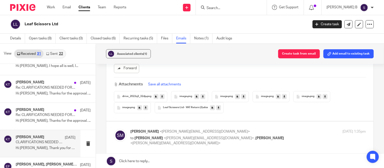
click at [206, 136] on p "to Kavya Thangaraj <kavya@jumpaccounting.co.uk> , Natalie Curran <natalie@leafs…" at bounding box center [208, 141] width 157 height 10
checkbox input "true"
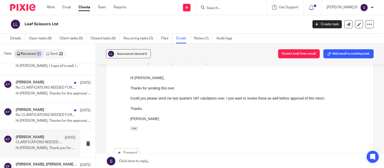
scroll to position [4813, 0]
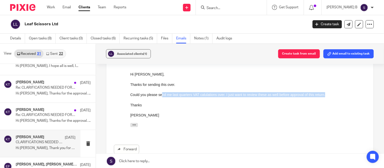
drag, startPoint x: 161, startPoint y: 97, endPoint x: 325, endPoint y: 97, distance: 164.4
click at [325, 97] on div "Could you please send me last quarters VAT calulations over. I just want to rev…" at bounding box center [248, 94] width 236 height 5
click at [258, 97] on div "Could you please send me last quarters VAT calulations over. I just want to rev…" at bounding box center [248, 94] width 236 height 5
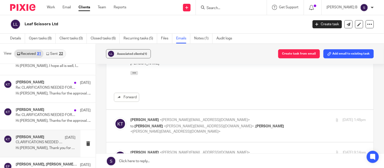
scroll to position [4897, 0]
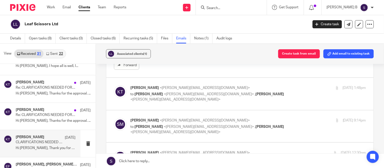
click at [202, 95] on label at bounding box center [240, 94] width 268 height 32
click at [114, 86] on input "checkbox" at bounding box center [114, 85] width 0 height 0
checkbox input "true"
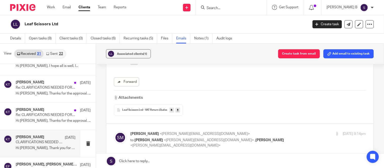
scroll to position [5066, 0]
drag, startPoint x: 183, startPoint y: 135, endPoint x: 181, endPoint y: 125, distance: 10.0
click at [182, 137] on p "to Kavya Thangaraj <kavya@jumpaccounting.co.uk> , Natalie Curran <natalie@leafs…" at bounding box center [208, 142] width 157 height 10
checkbox input "true"
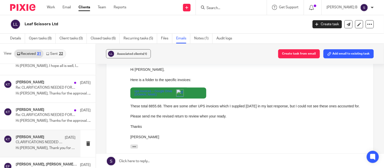
scroll to position [4306, 0]
